Goal: Transaction & Acquisition: Purchase product/service

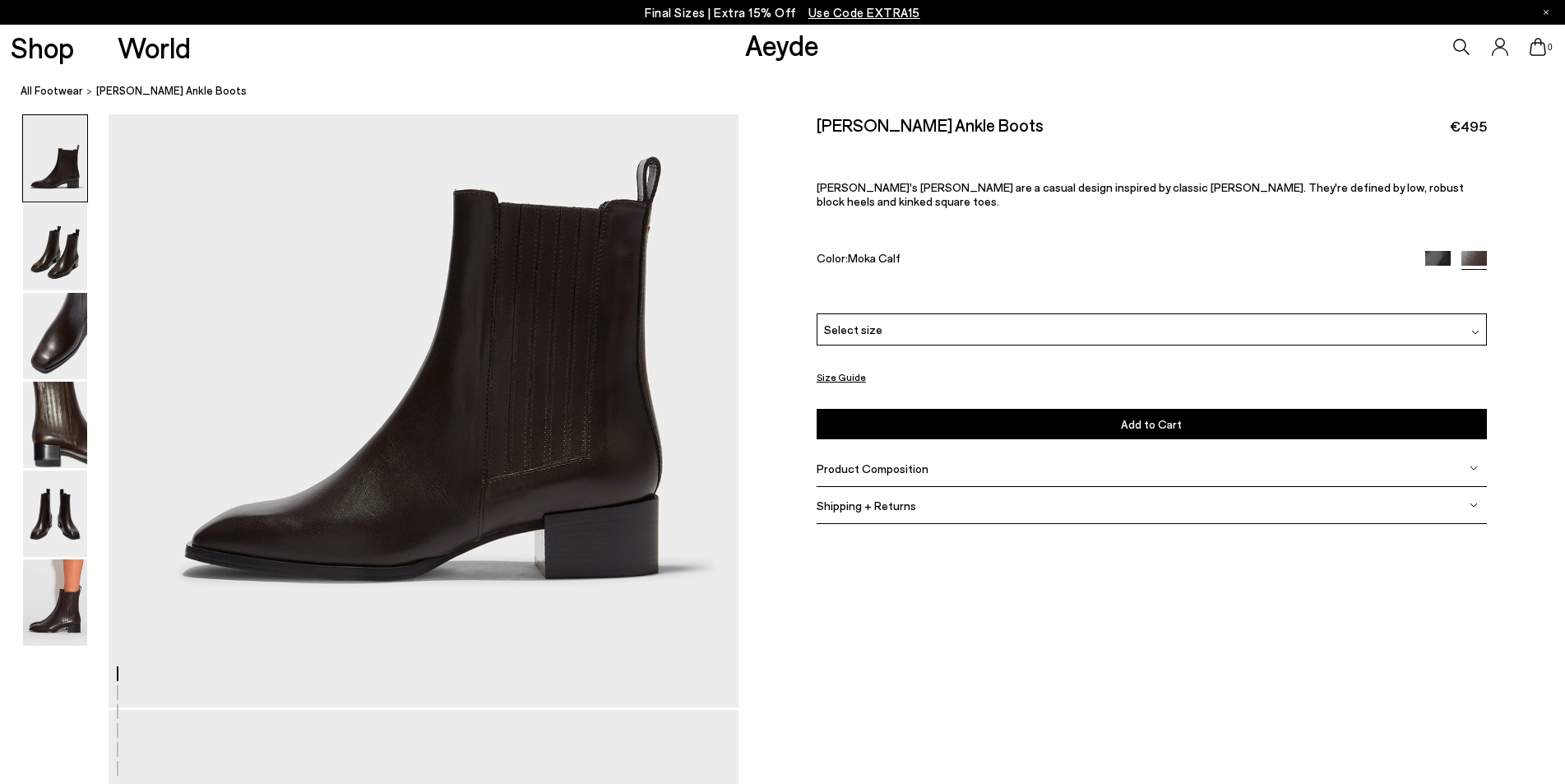
scroll to position [247, 0]
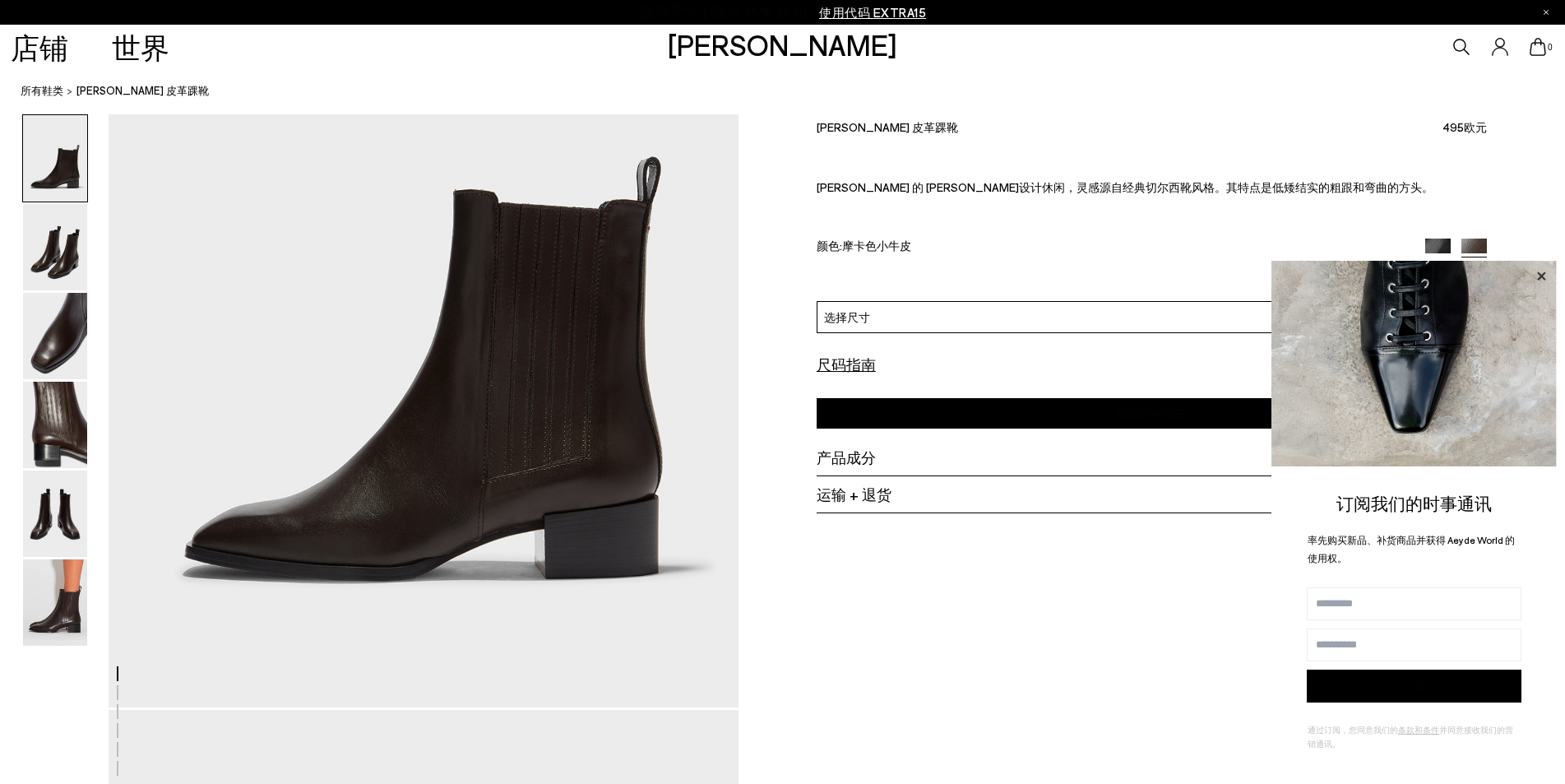
click at [1542, 268] on icon at bounding box center [1542, 277] width 22 height 22
click at [1548, 275] on icon at bounding box center [1542, 277] width 22 height 22
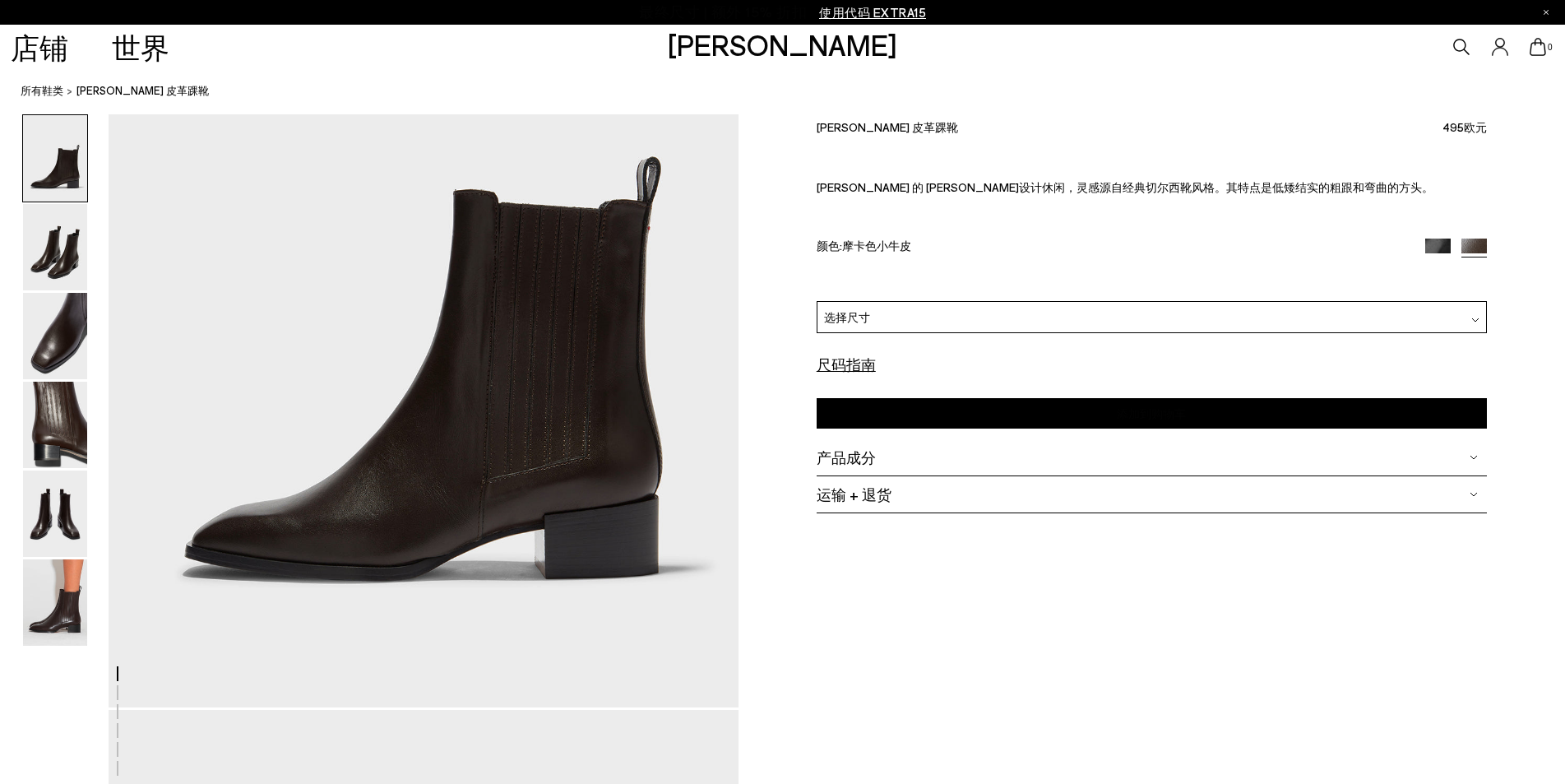
click at [886, 304] on div "选择尺寸" at bounding box center [1151, 317] width 671 height 32
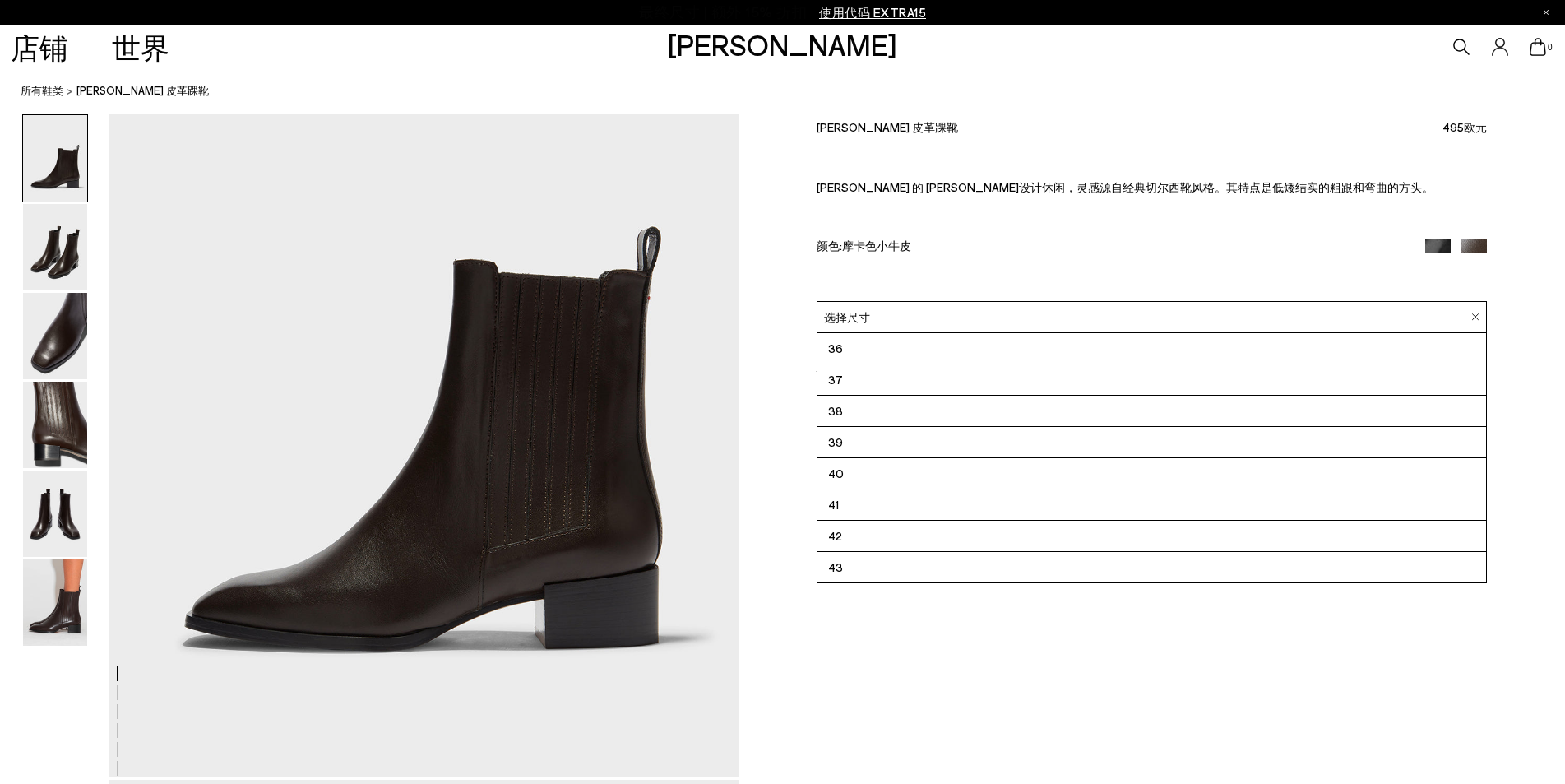
scroll to position [164, 0]
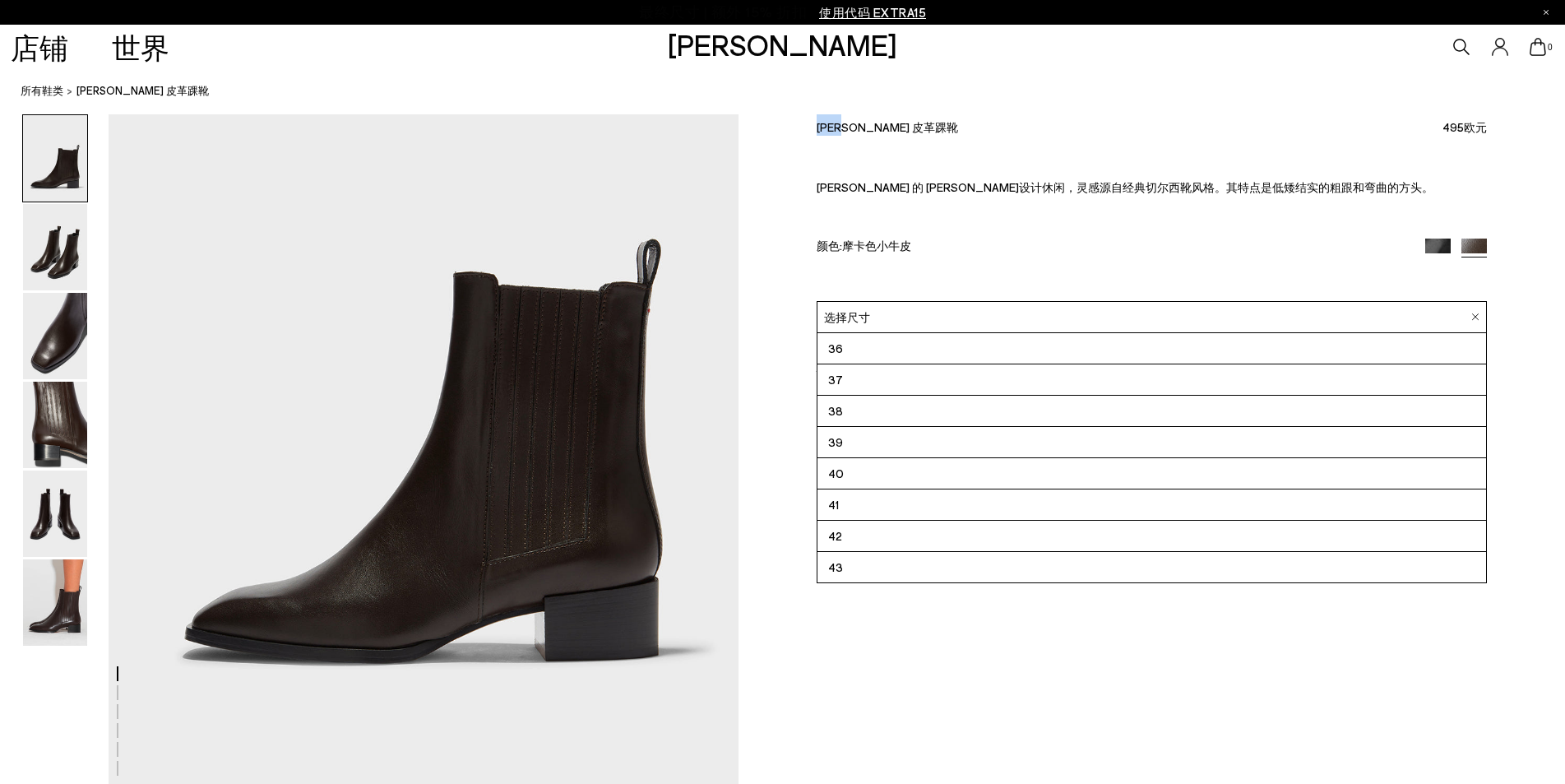
drag, startPoint x: 816, startPoint y: 127, endPoint x: 836, endPoint y: 133, distance: 20.9
click at [836, 133] on font "[PERSON_NAME] 皮革踝靴" at bounding box center [887, 127] width 142 height 14
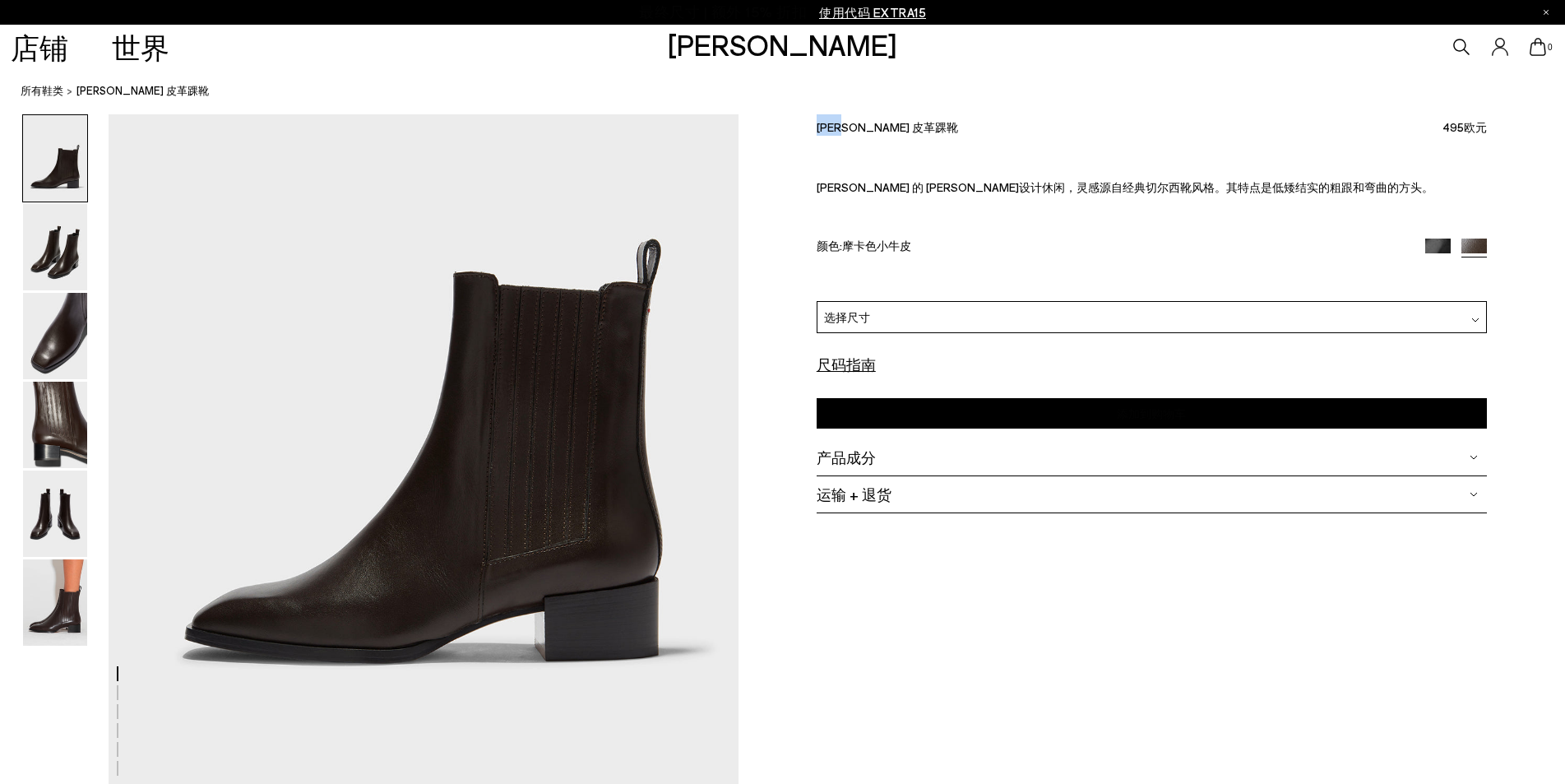
copy font "[PERSON_NAME]"
click at [909, 454] on div "产品成分" at bounding box center [1151, 457] width 671 height 37
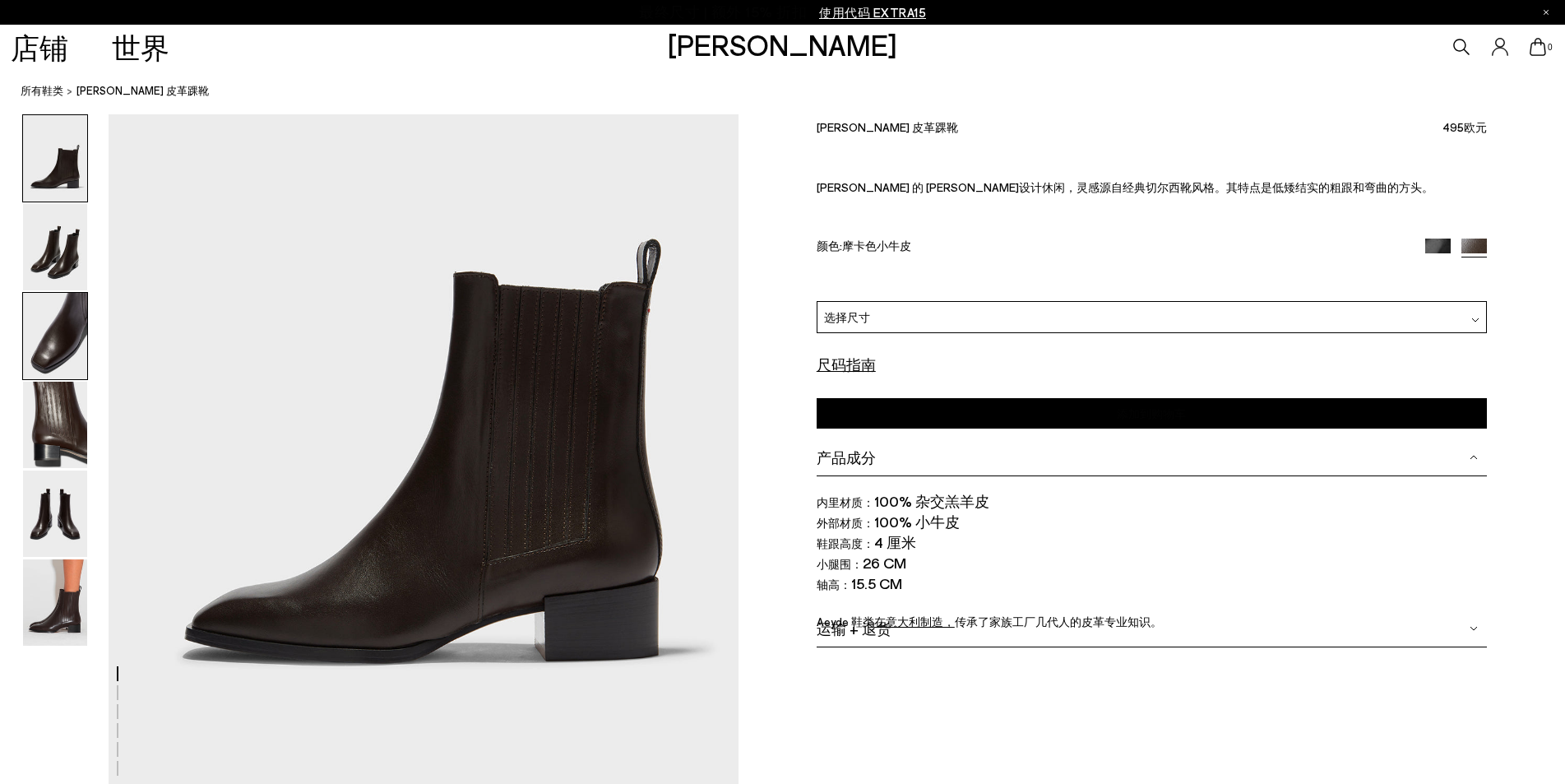
click at [66, 316] on img at bounding box center [55, 336] width 64 height 86
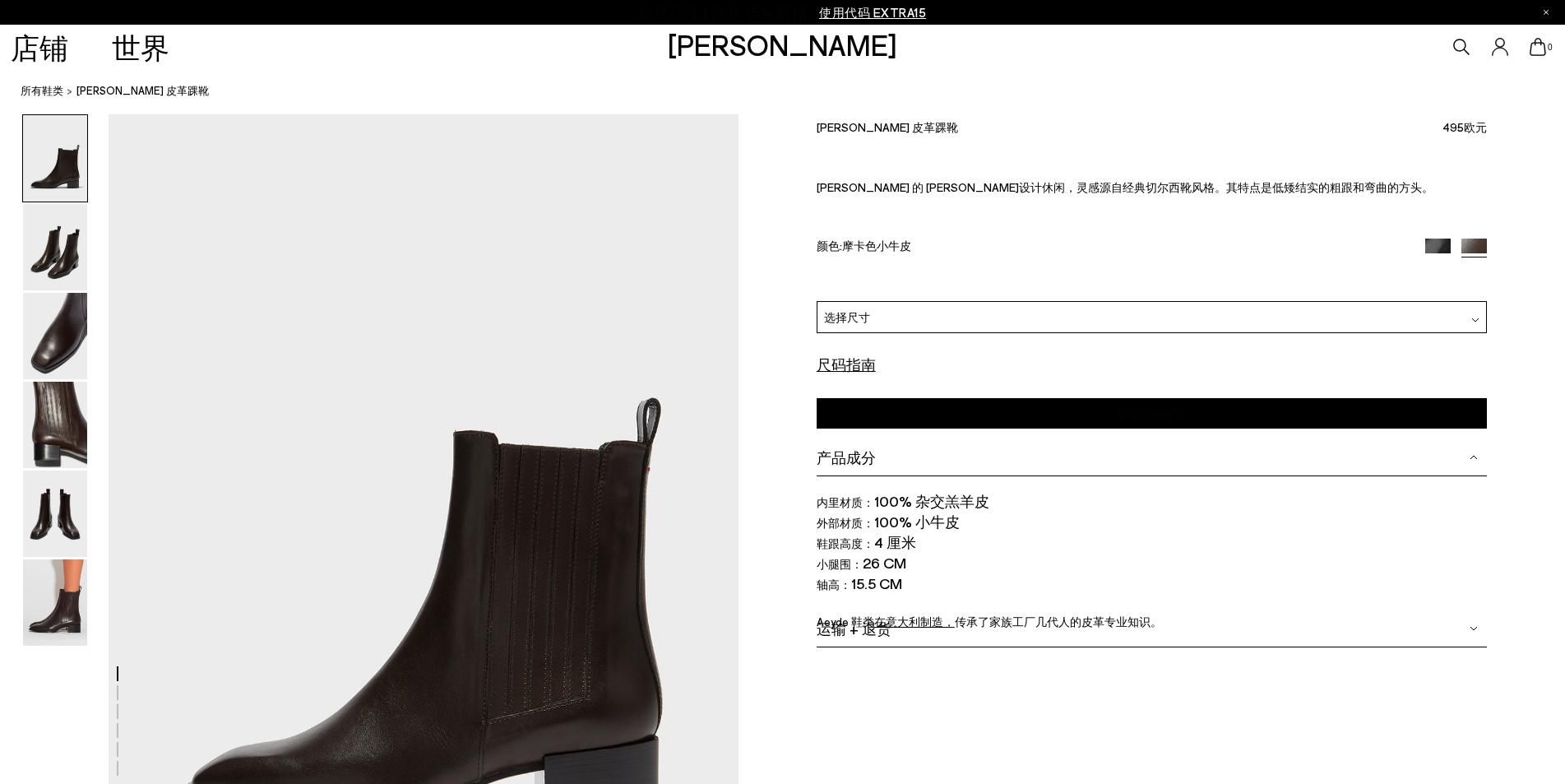
scroll to position [0, 0]
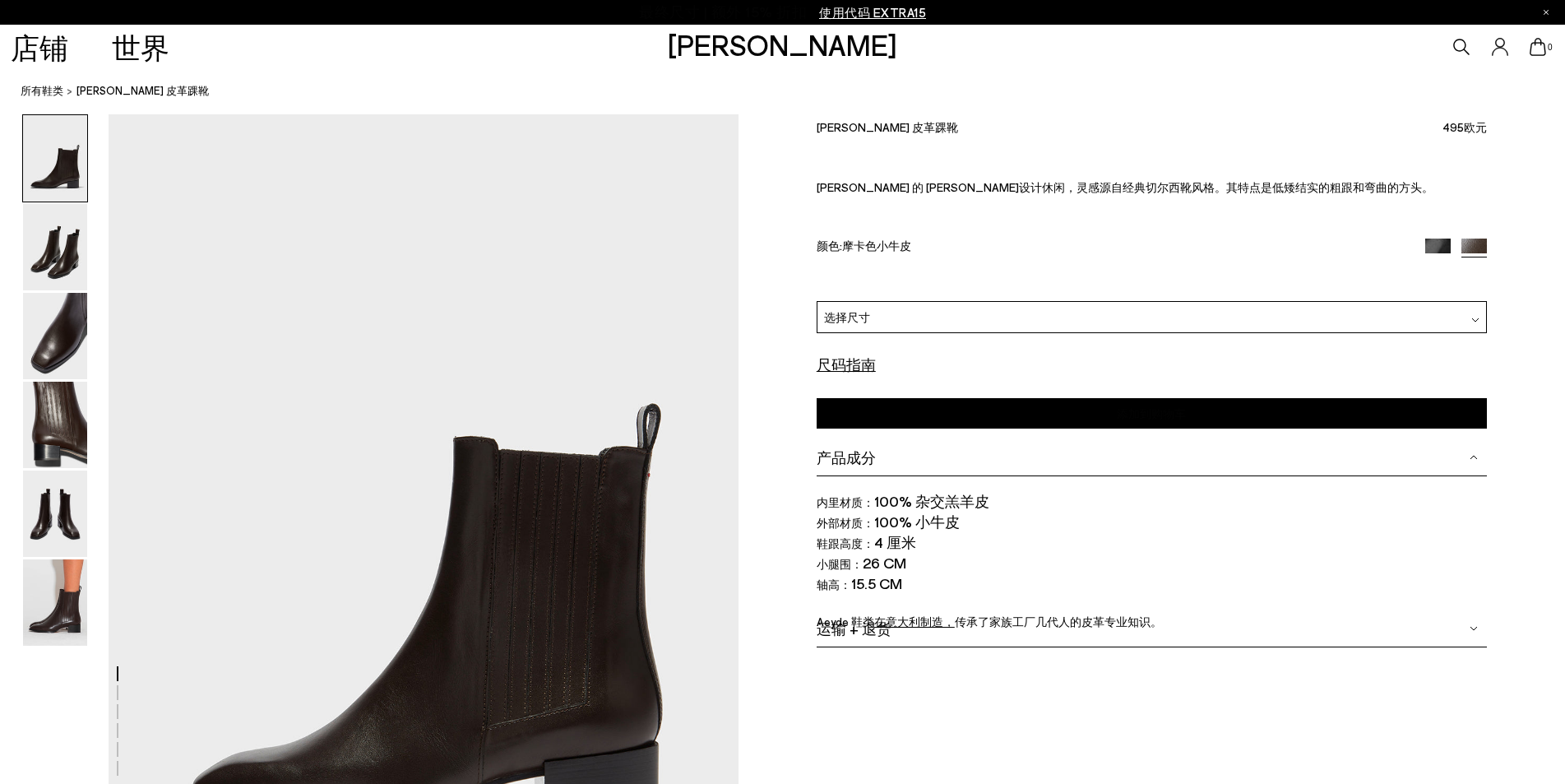
drag, startPoint x: 922, startPoint y: 521, endPoint x: 961, endPoint y: 529, distance: 39.8
click at [960, 529] on font "外部材质： 100% 小牛皮" at bounding box center [888, 521] width 143 height 18
copy font "小牛皮"
drag, startPoint x: 1437, startPoint y: 123, endPoint x: 1477, endPoint y: 125, distance: 40.0
click at [1477, 125] on div "[PERSON_NAME] 皮革踝靴 495欧元" at bounding box center [1151, 125] width 671 height 22
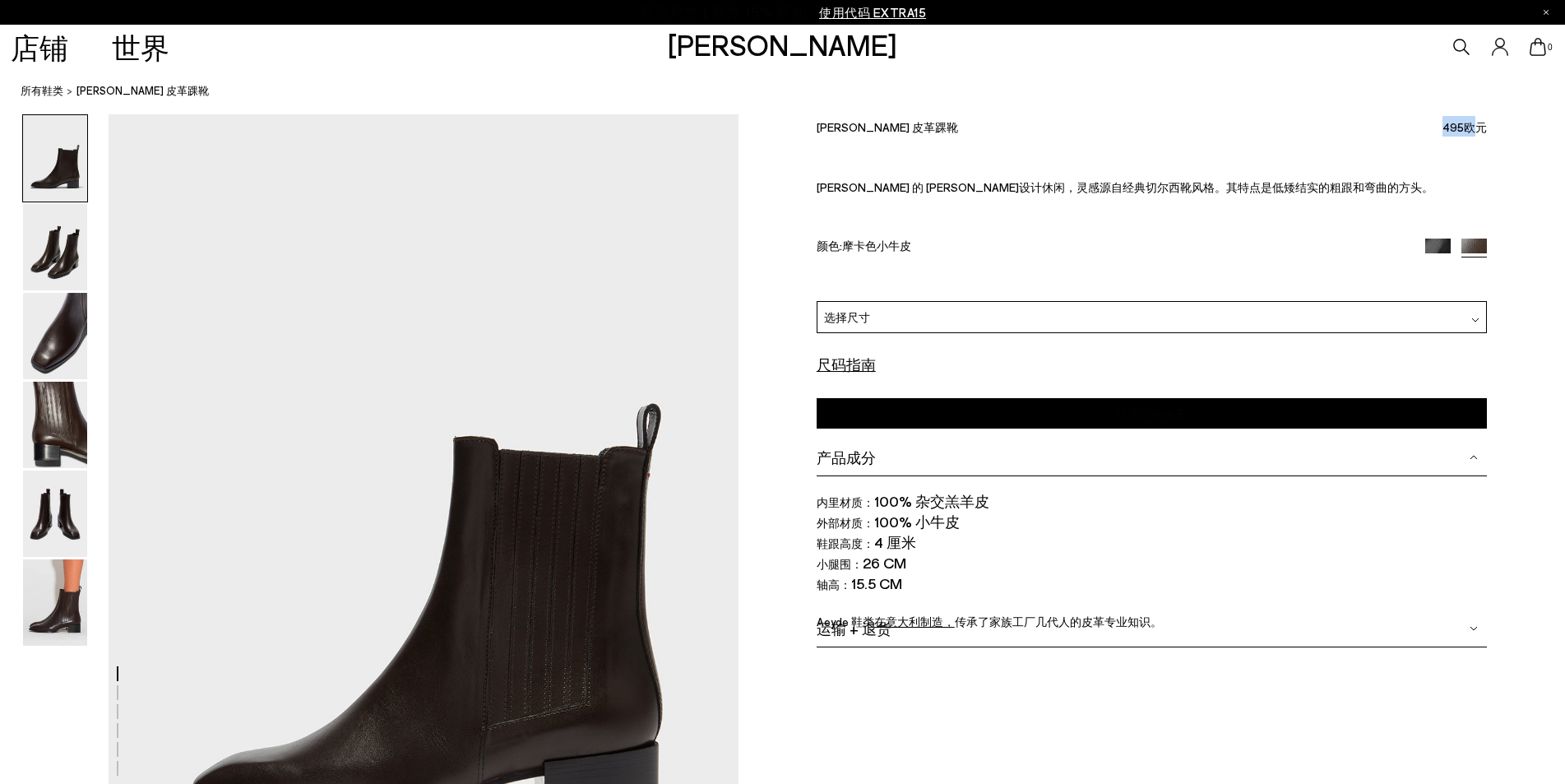
click at [1474, 139] on div "[PERSON_NAME] 皮革踝靴 495欧元 [PERSON_NAME] 的 [PERSON_NAME]设计休闲，灵感源自经典切尔西靴风格。其特点是低矮结…" at bounding box center [1151, 207] width 671 height 186
click at [1448, 131] on font "495欧元" at bounding box center [1466, 127] width 45 height 14
drag, startPoint x: 1439, startPoint y: 126, endPoint x: 1495, endPoint y: 140, distance: 57.7
click at [1495, 140] on div "Size Guide Shoes Belt Our shoes come in European sizing. The easiest way to mea…" at bounding box center [1151, 393] width 826 height 557
click at [1320, 109] on nav "所有鞋类 [PERSON_NAME] 皮革踝靴" at bounding box center [793, 91] width 1545 height 46
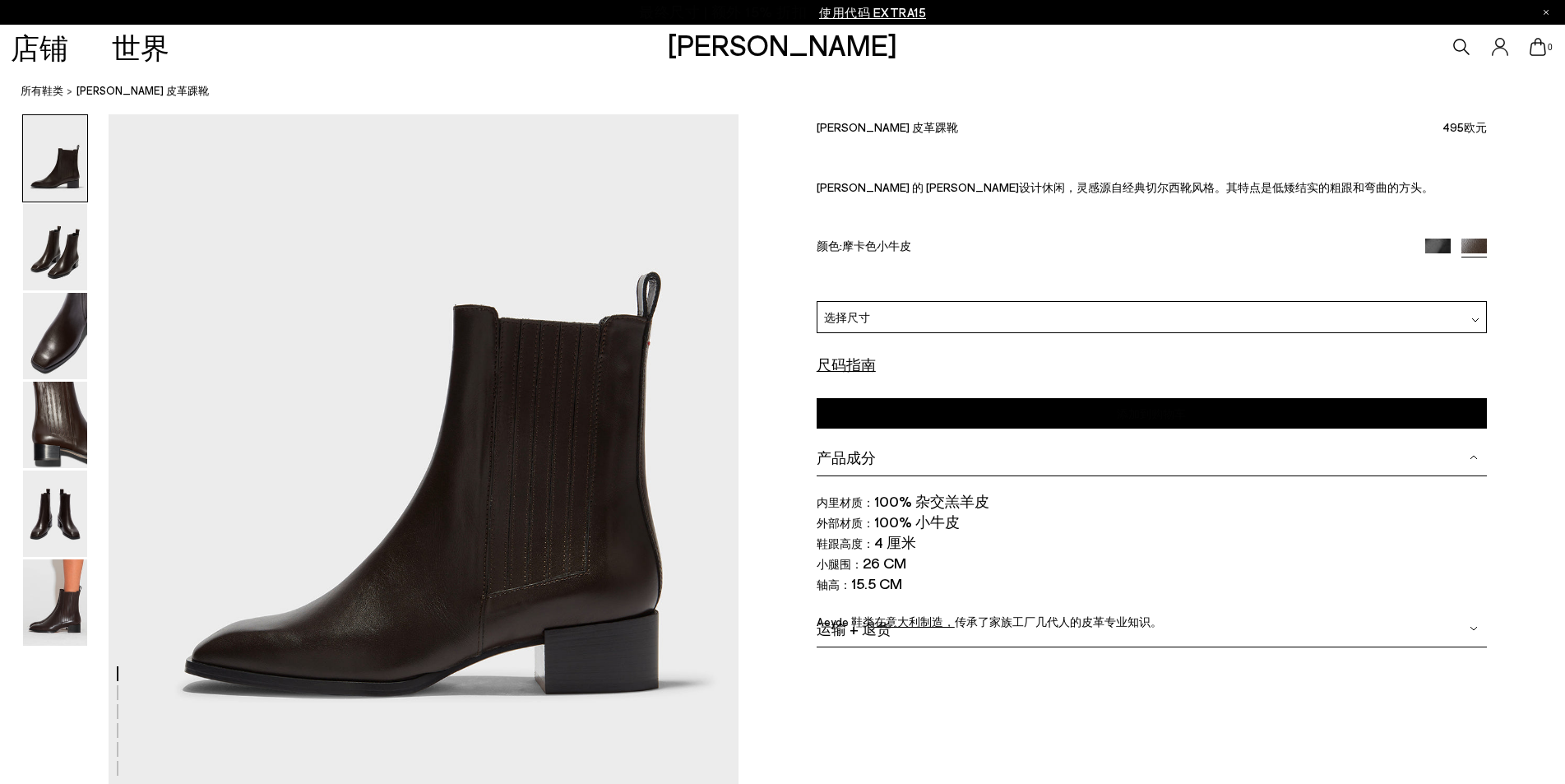
scroll to position [164, 0]
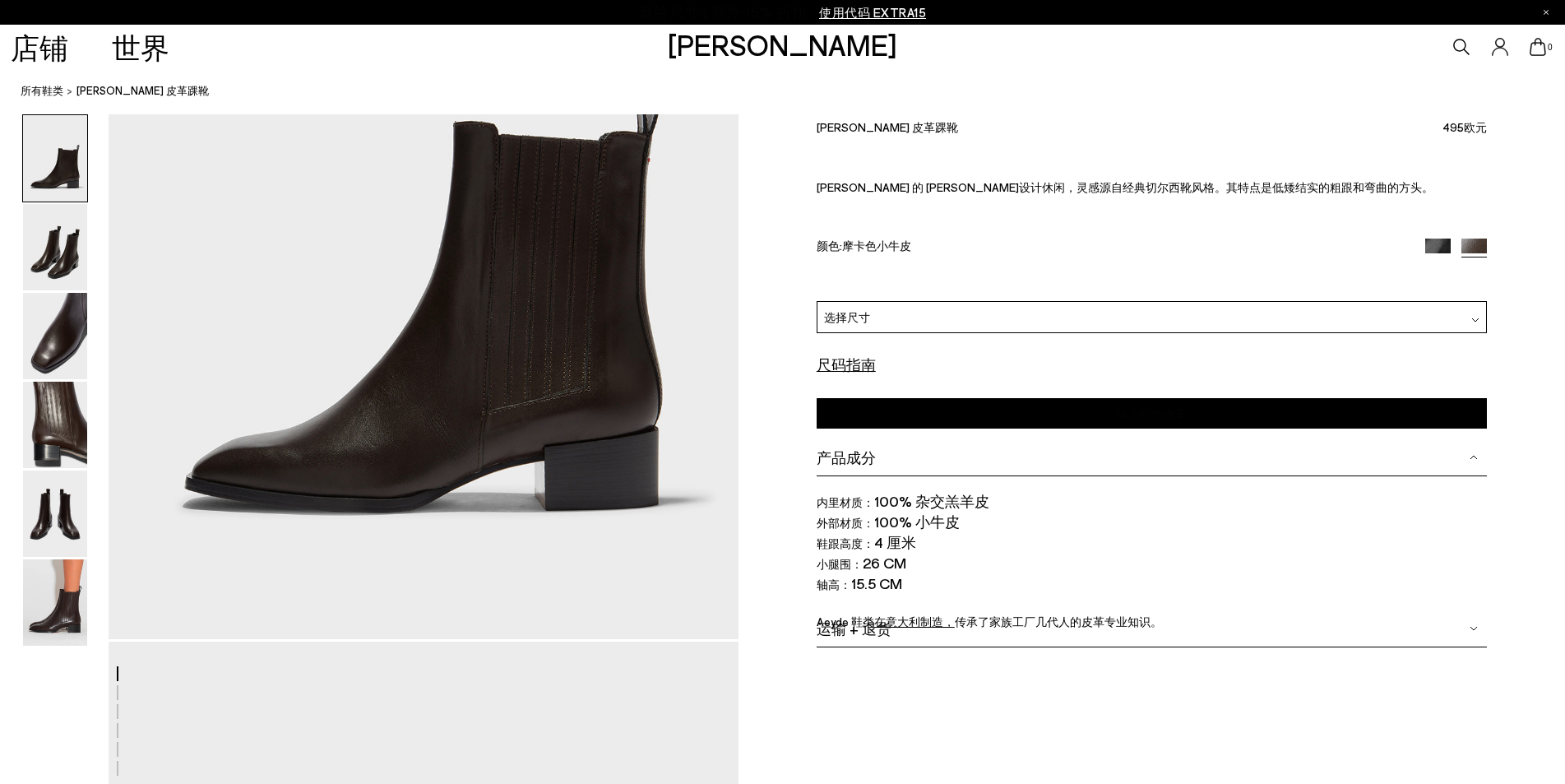
scroll to position [329, 0]
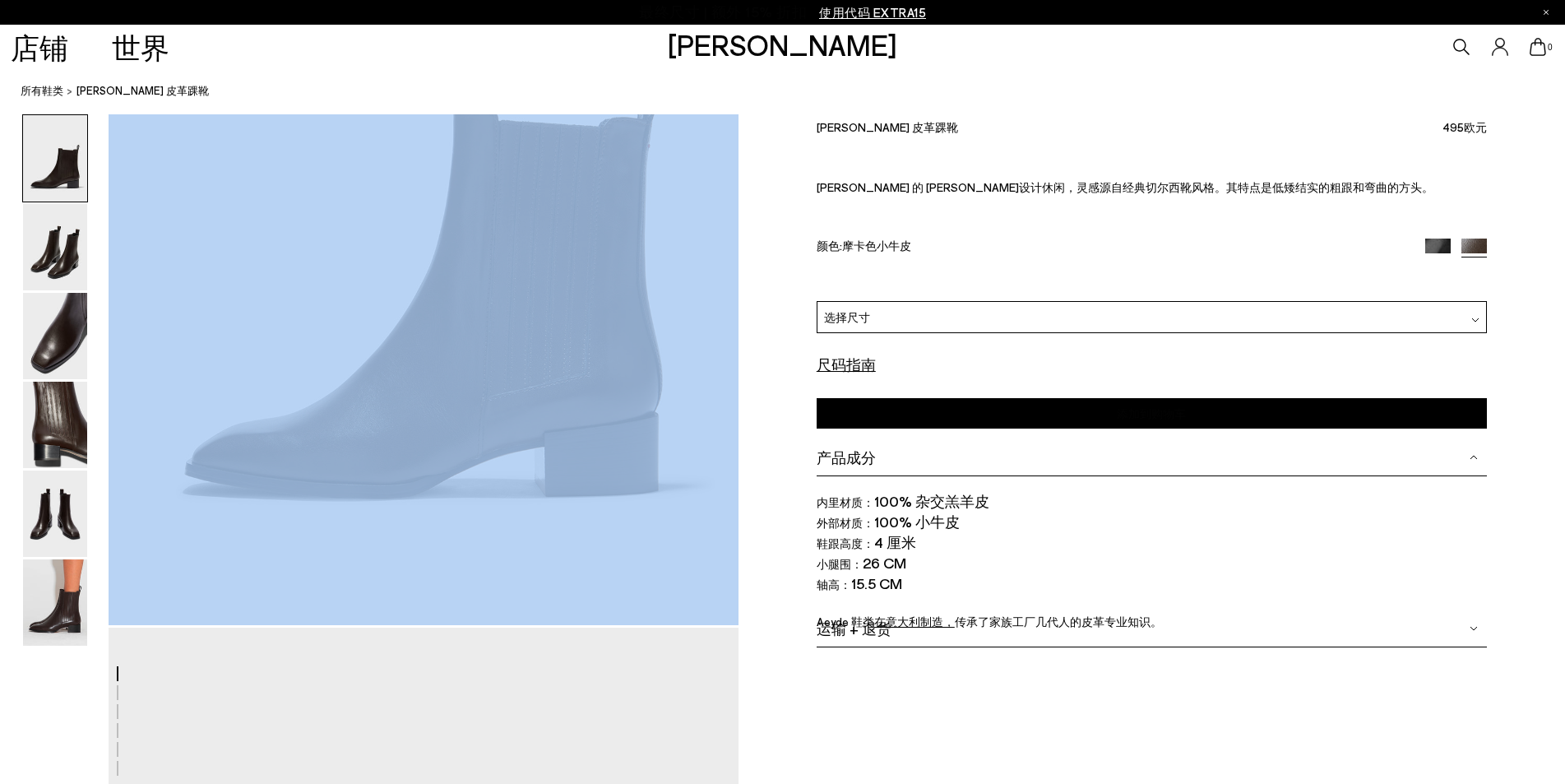
drag, startPoint x: 480, startPoint y: 287, endPoint x: 1230, endPoint y: 52, distance: 786.0
click at [67, 237] on img at bounding box center [55, 247] width 64 height 86
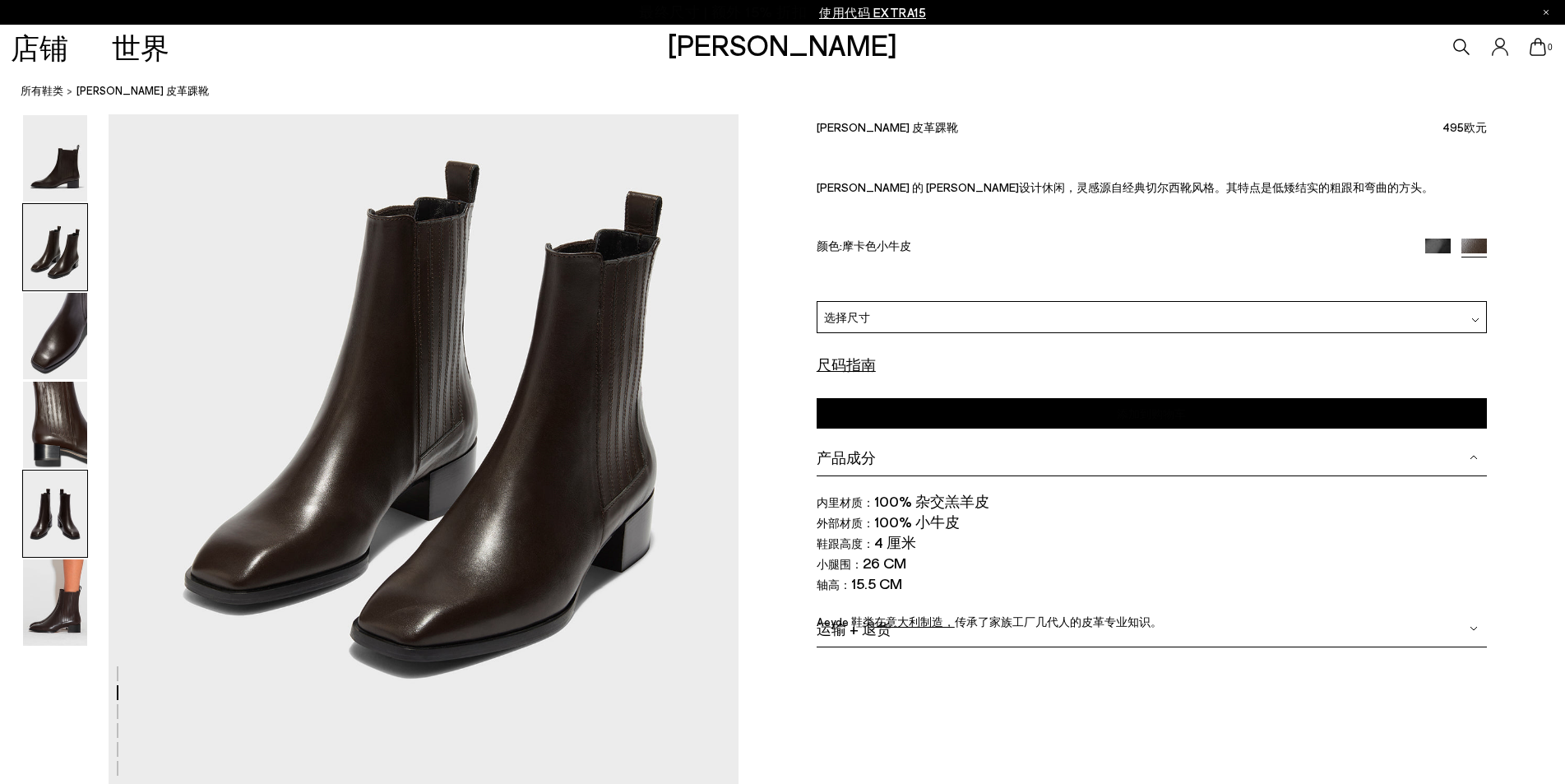
click at [80, 517] on img at bounding box center [55, 514] width 64 height 86
